Goal: Information Seeking & Learning: Check status

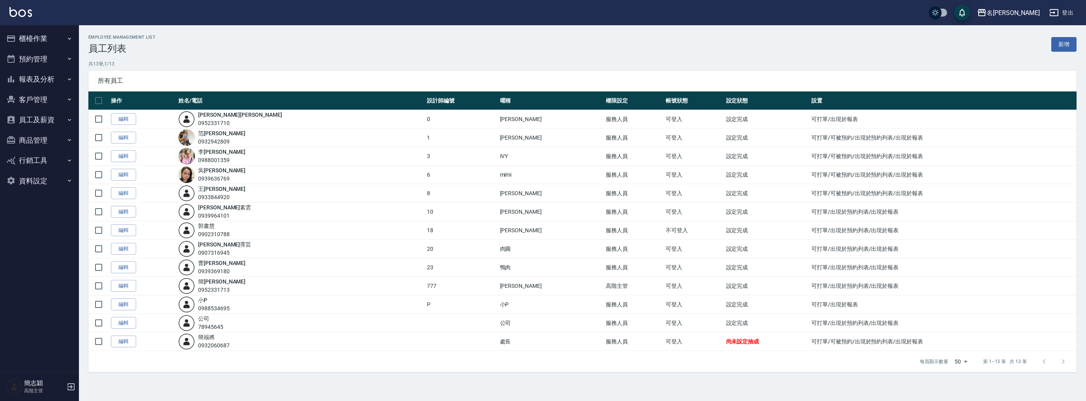
click at [29, 69] on button "報表及分析" at bounding box center [39, 79] width 73 height 21
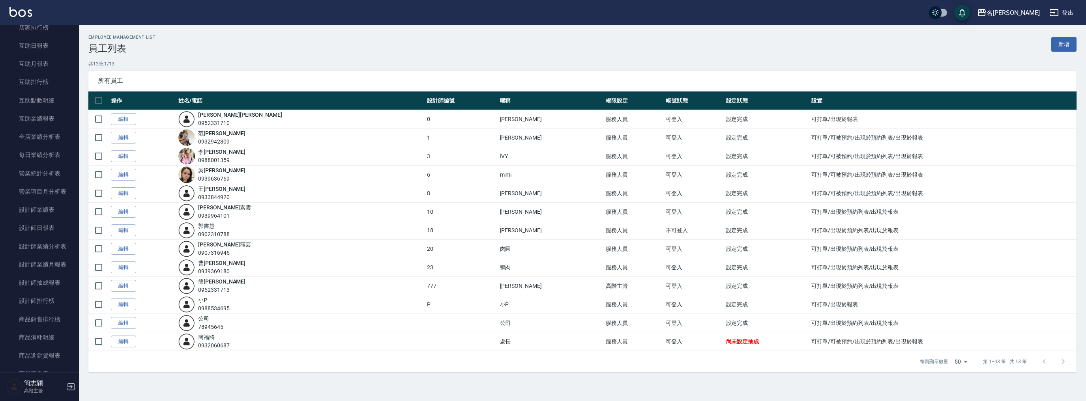
scroll to position [619, 0]
drag, startPoint x: 56, startPoint y: 196, endPoint x: 64, endPoint y: 190, distance: 9.6
click at [56, 196] on link "多店業績統計表" at bounding box center [39, 194] width 73 height 18
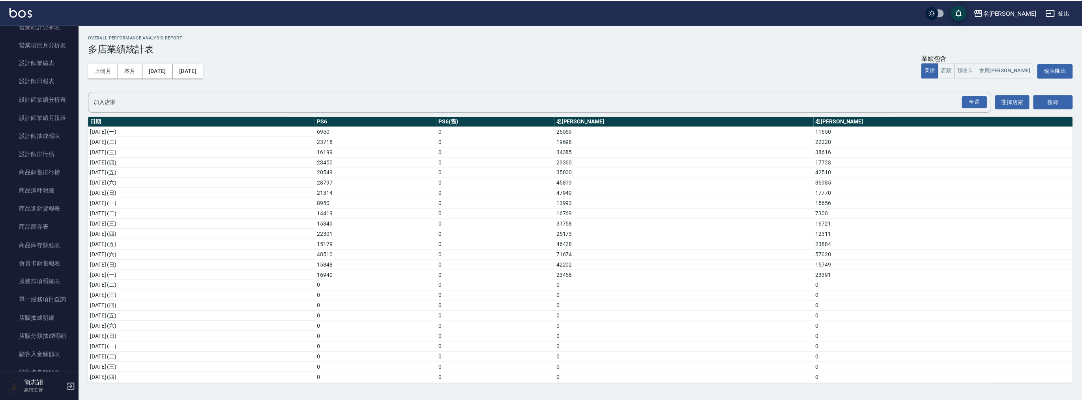
scroll to position [251, 0]
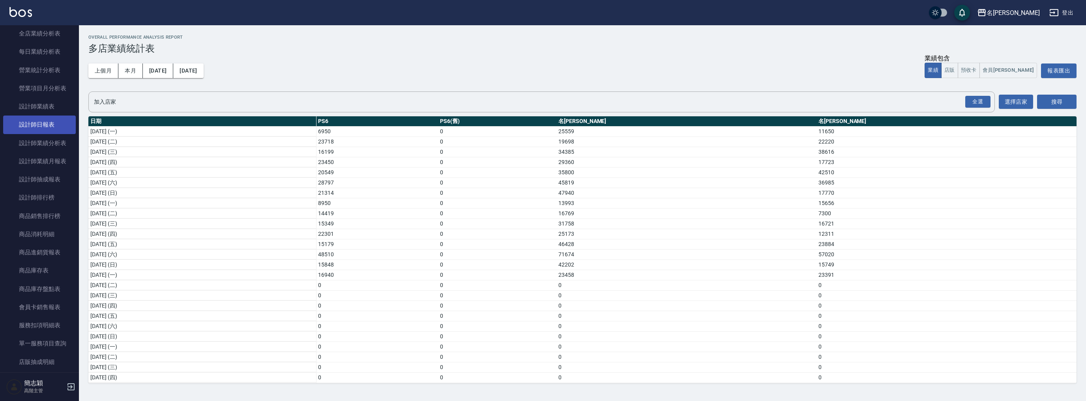
click at [54, 131] on link "設計師日報表" at bounding box center [39, 125] width 73 height 18
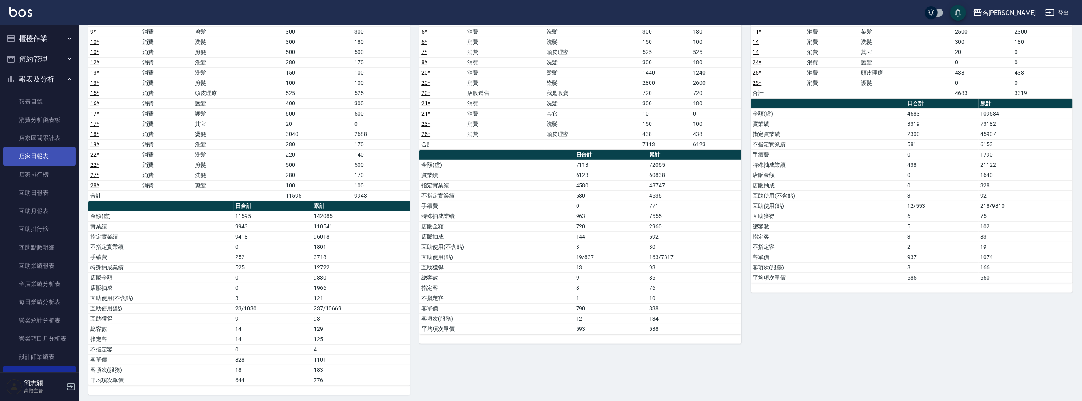
click at [46, 156] on link "店家日報表" at bounding box center [39, 156] width 73 height 18
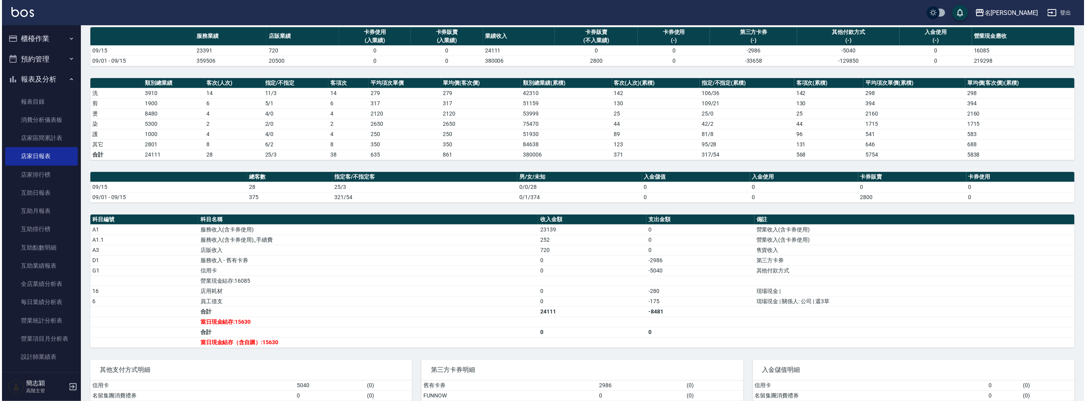
scroll to position [87, 0]
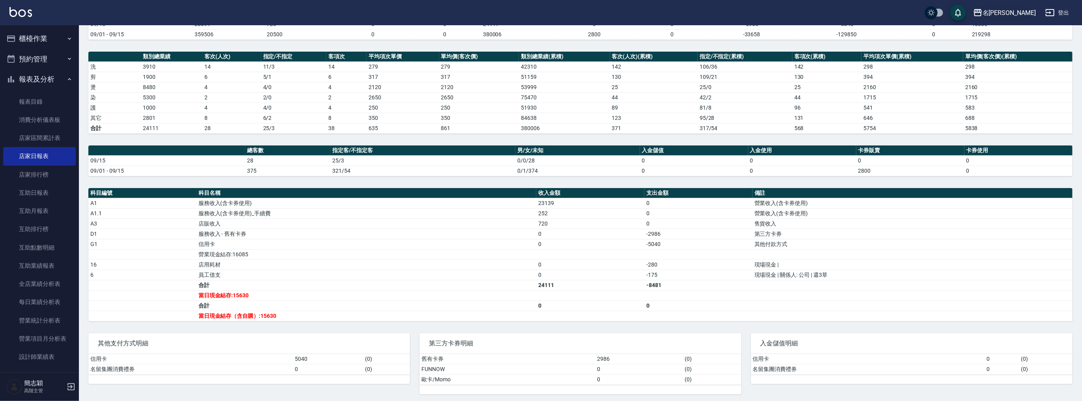
click at [1022, 13] on div "名[PERSON_NAME]" at bounding box center [1009, 13] width 53 height 10
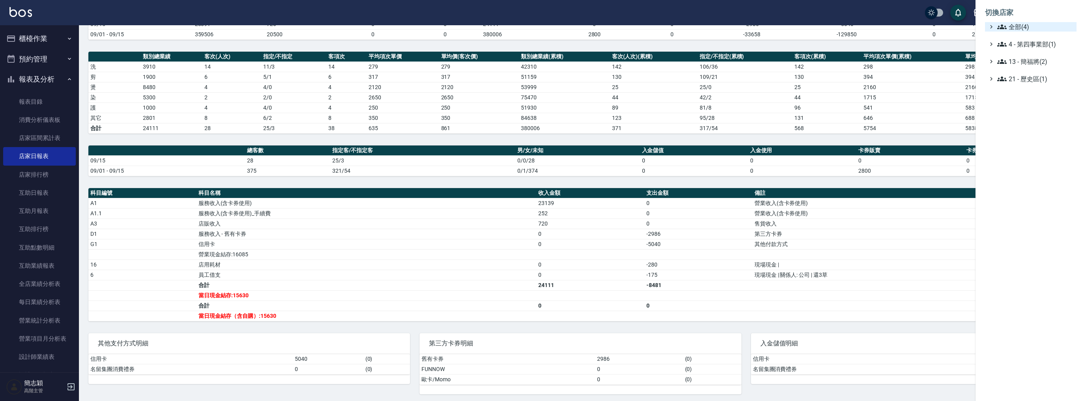
click at [1003, 30] on icon at bounding box center [1001, 26] width 9 height 9
click at [1021, 64] on span "名[PERSON_NAME]" at bounding box center [1034, 62] width 77 height 9
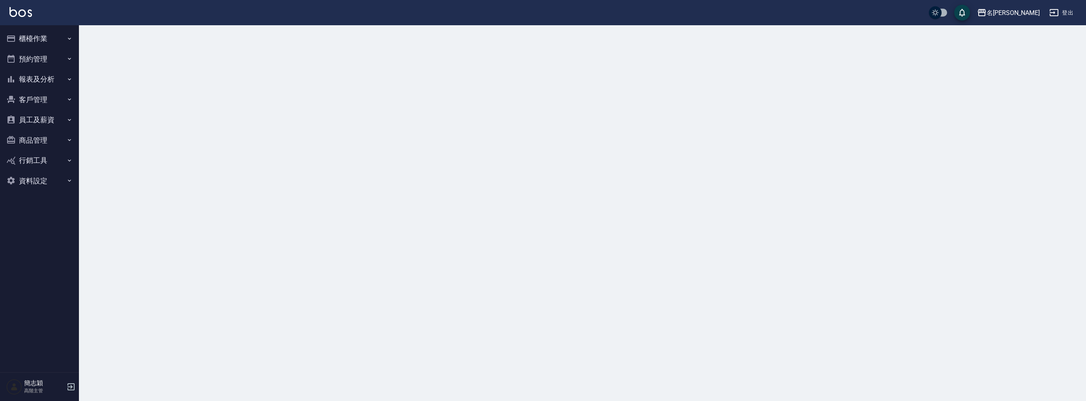
click at [48, 79] on button "報表及分析" at bounding box center [39, 79] width 73 height 21
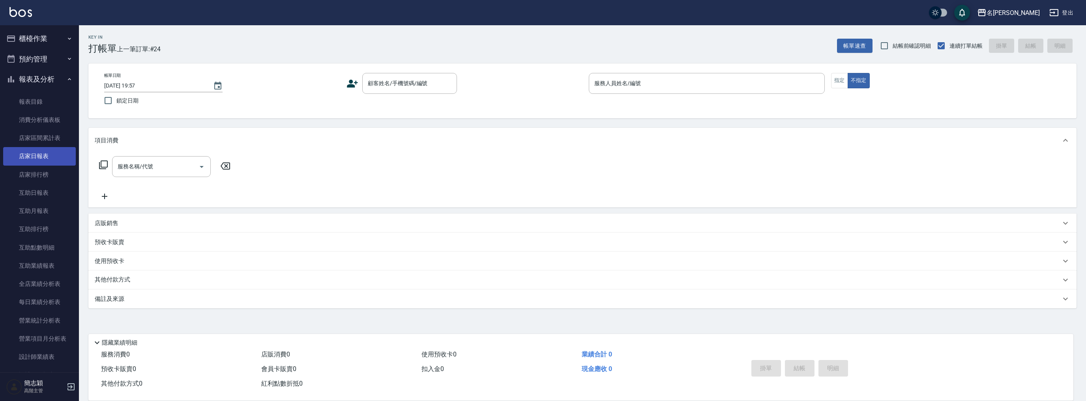
click at [52, 159] on link "店家日報表" at bounding box center [39, 156] width 73 height 18
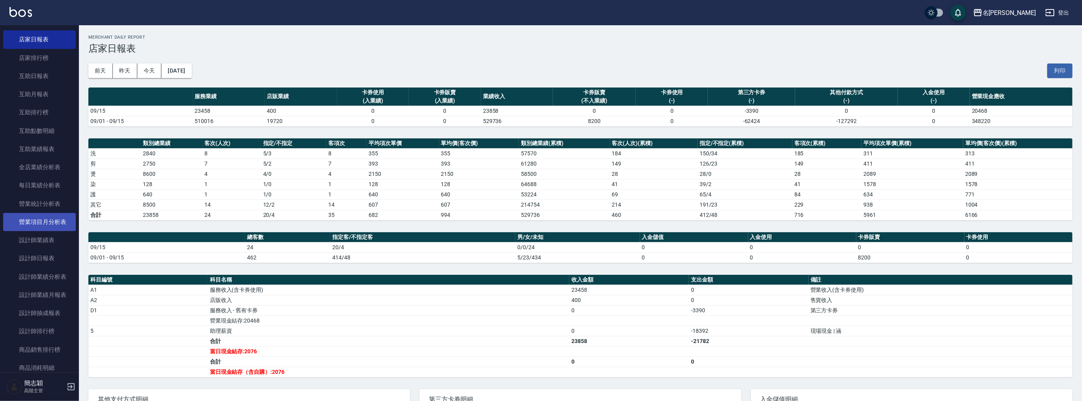
scroll to position [147, 0]
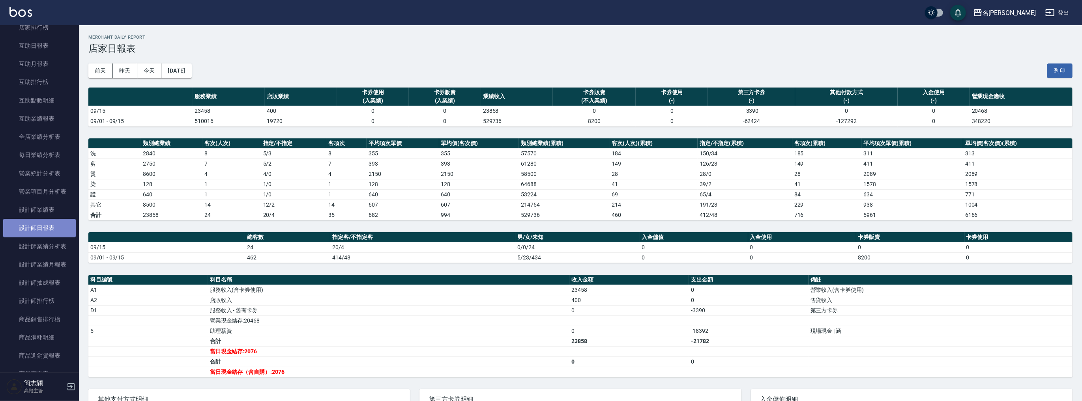
click at [50, 226] on link "設計師日報表" at bounding box center [39, 228] width 73 height 18
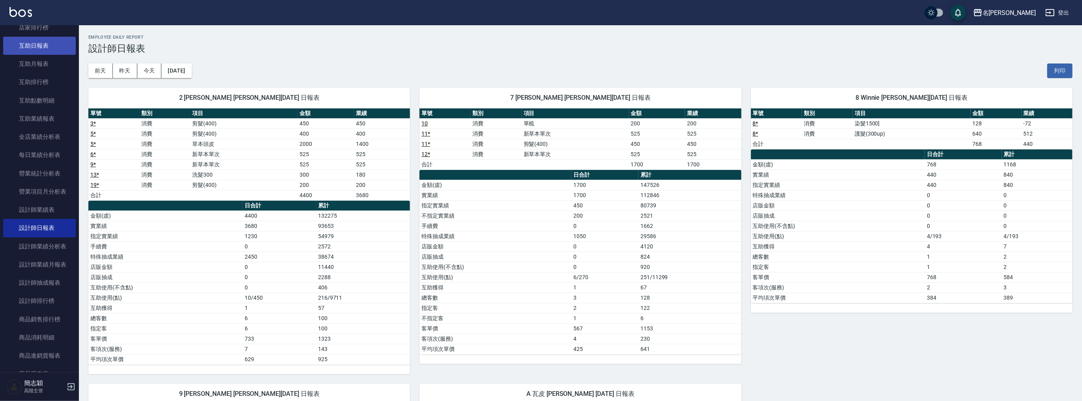
click at [41, 47] on link "互助日報表" at bounding box center [39, 46] width 73 height 18
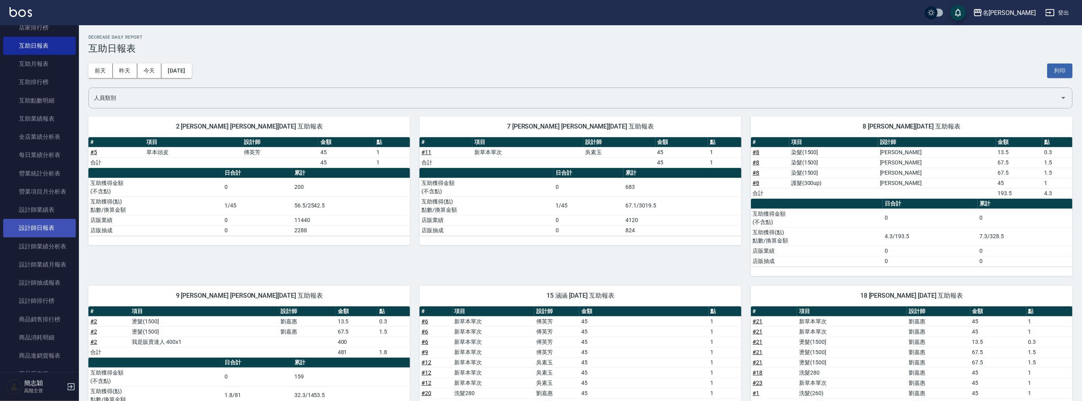
click at [58, 226] on link "設計師日報表" at bounding box center [39, 228] width 73 height 18
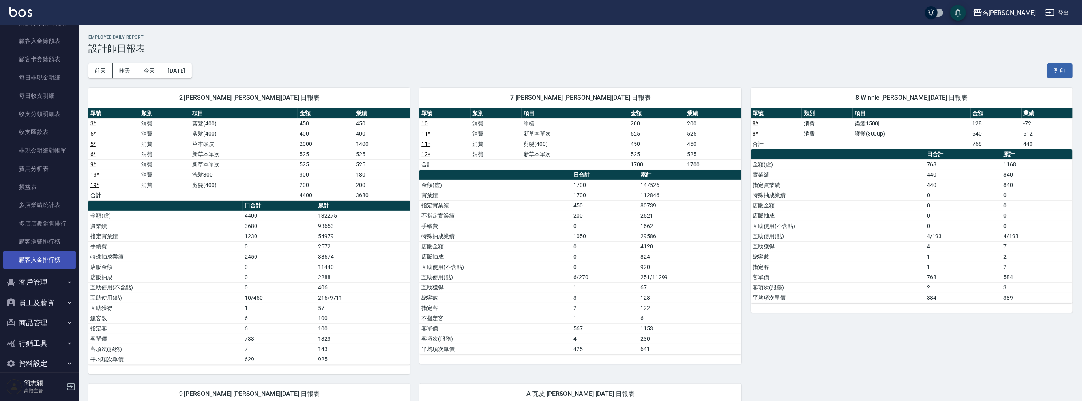
scroll to position [619, 0]
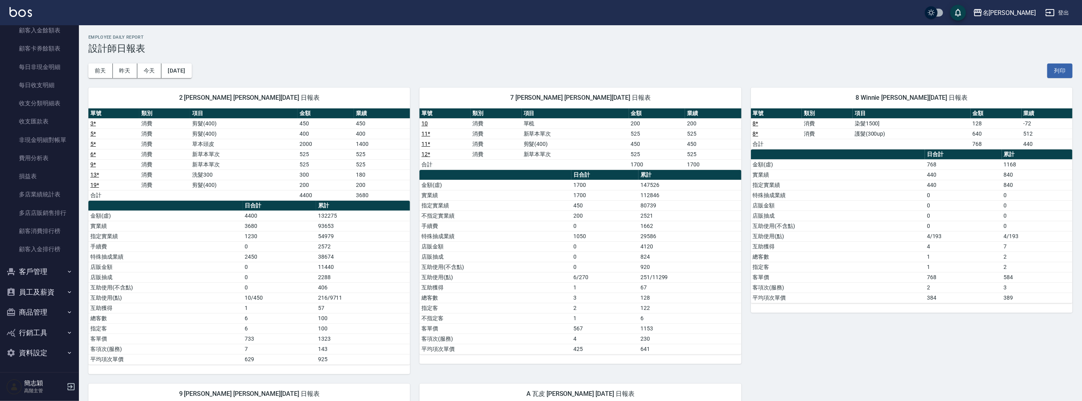
click at [42, 289] on button "員工及薪資" at bounding box center [39, 292] width 73 height 21
click at [48, 164] on link "員工列表" at bounding box center [39, 162] width 73 height 18
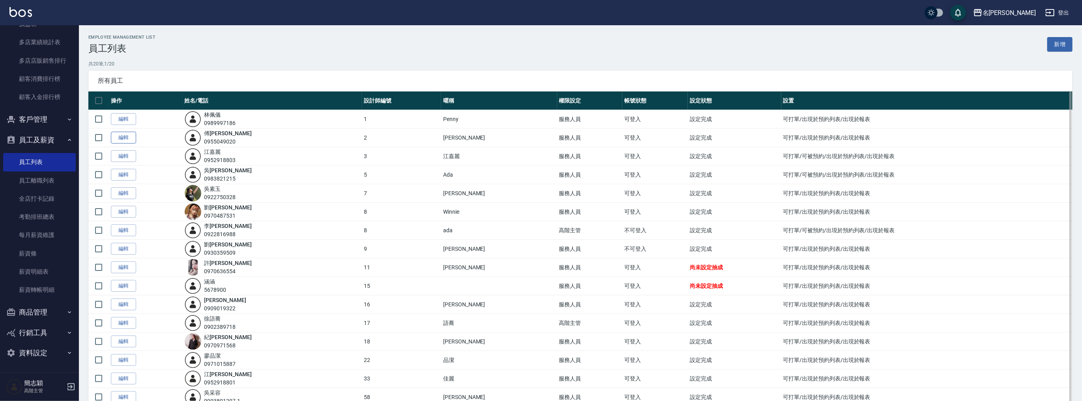
click at [129, 136] on link "編輯" at bounding box center [123, 138] width 25 height 12
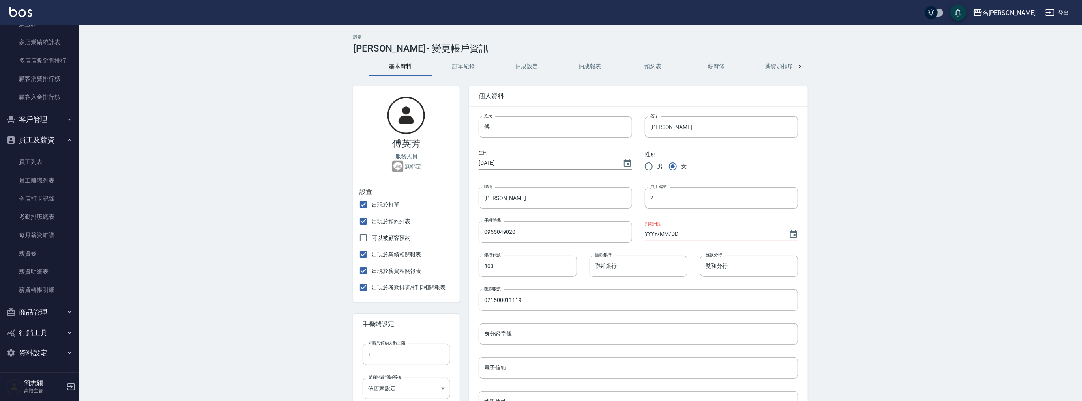
click at [46, 139] on button "員工及薪資" at bounding box center [39, 140] width 73 height 21
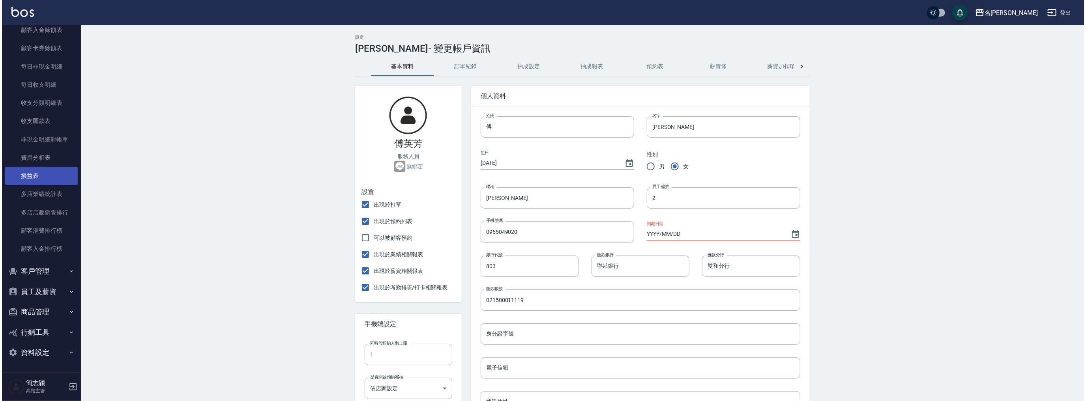
scroll to position [619, 0]
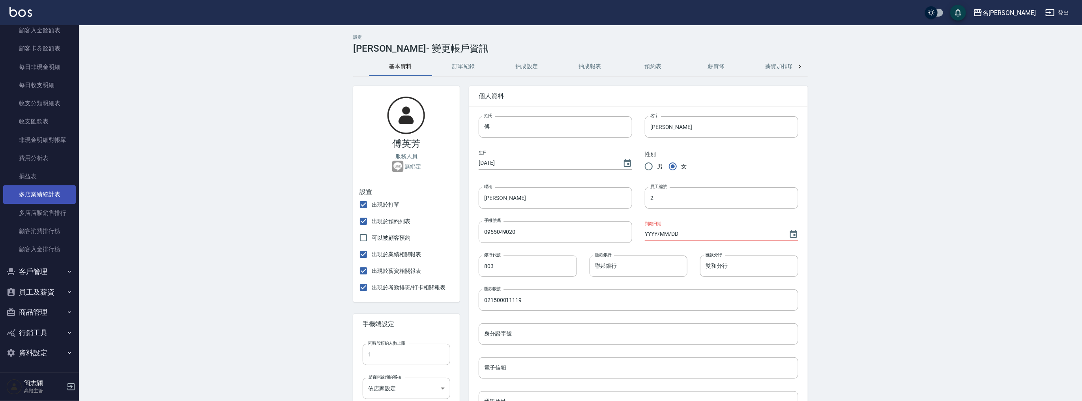
click at [53, 195] on link "多店業績統計表" at bounding box center [39, 194] width 73 height 18
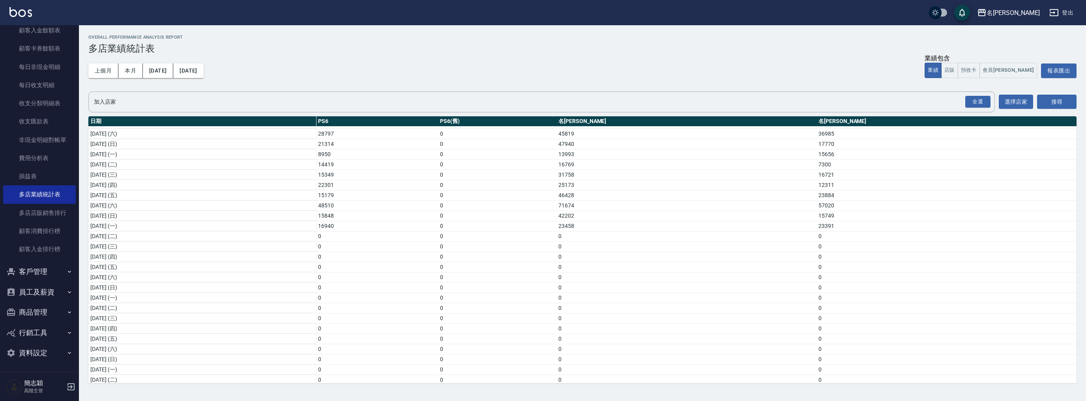
scroll to position [94, 0]
